Goal: Find specific page/section: Find specific page/section

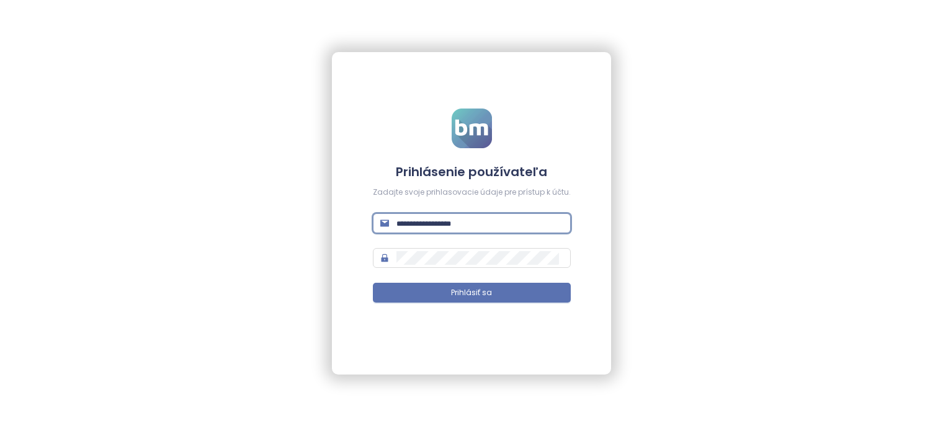
click at [476, 227] on input "text" at bounding box center [479, 224] width 167 height 14
type input "**********"
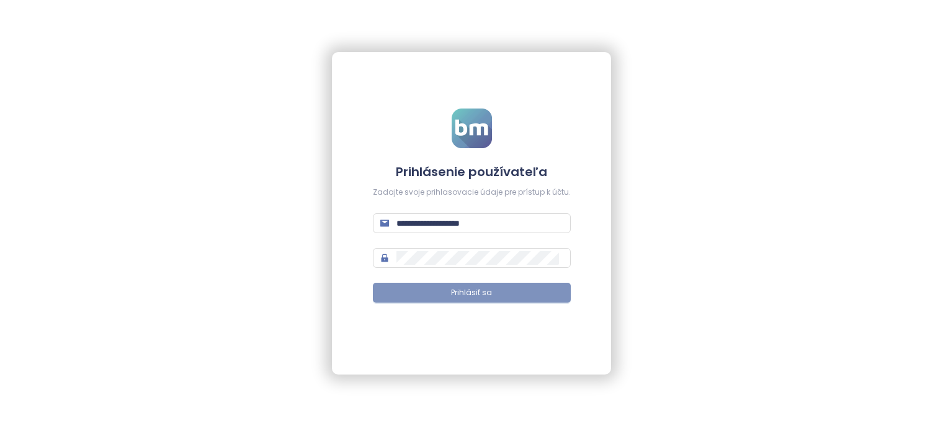
click at [420, 293] on button "Prihlásiť sa" at bounding box center [472, 293] width 198 height 20
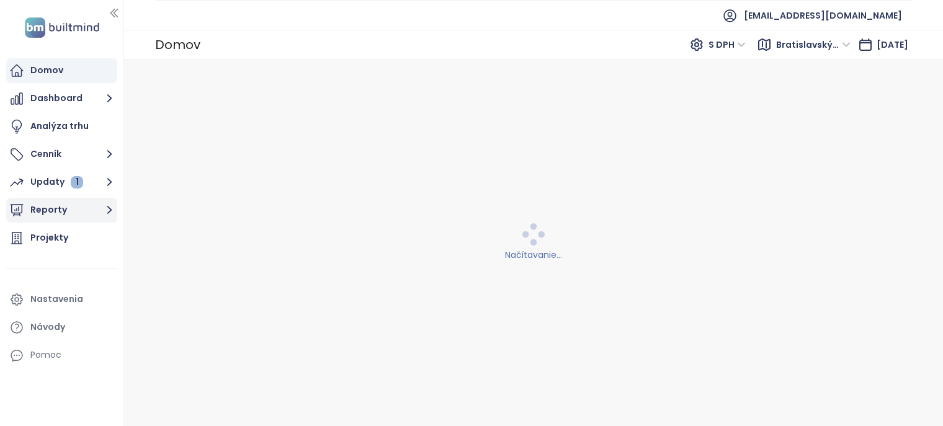
click at [68, 209] on button "Reporty" at bounding box center [61, 210] width 111 height 25
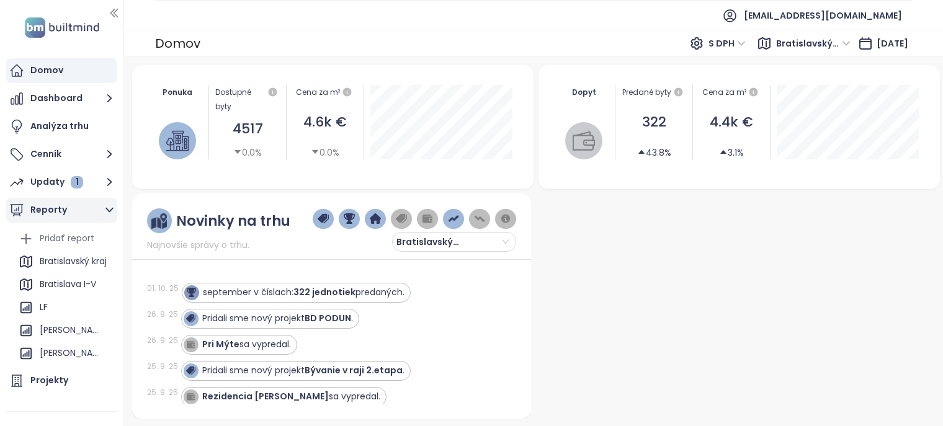
scroll to position [89, 0]
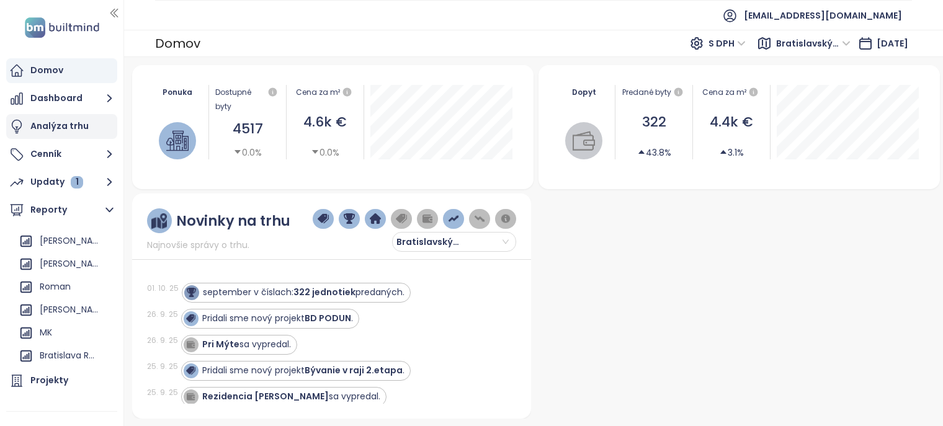
click at [69, 127] on div "Analýza trhu" at bounding box center [59, 126] width 58 height 16
